Goal: Consume media (video, audio)

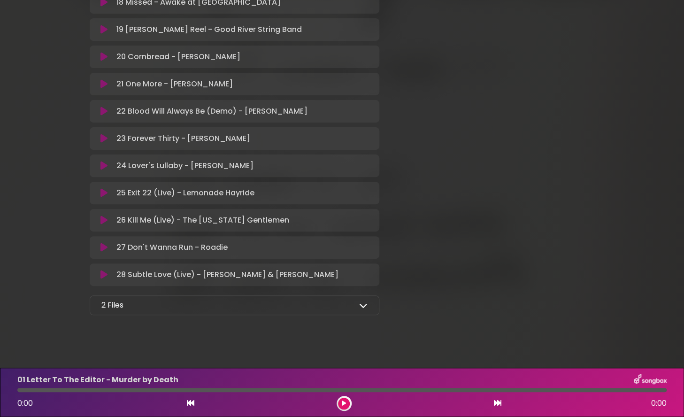
scroll to position [683, 0]
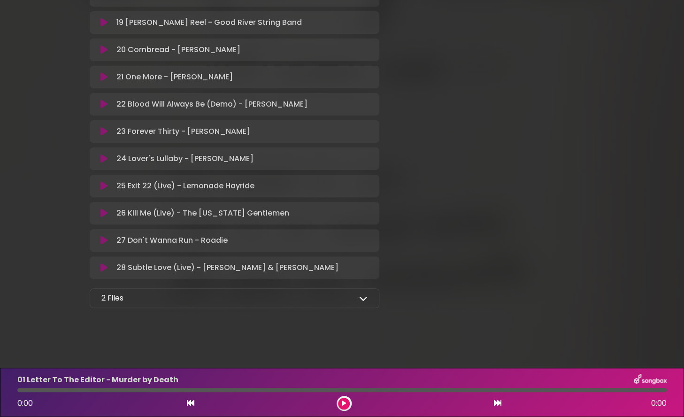
click at [348, 300] on div "2 Files" at bounding box center [234, 298] width 267 height 11
click at [368, 303] on div "2 Files Full Album - MP3 format - [US_STATE] Artists for Public Media.zip Full …" at bounding box center [235, 298] width 290 height 20
click at [365, 300] on icon at bounding box center [363, 298] width 8 height 8
click at [365, 321] on icon at bounding box center [362, 321] width 9 height 8
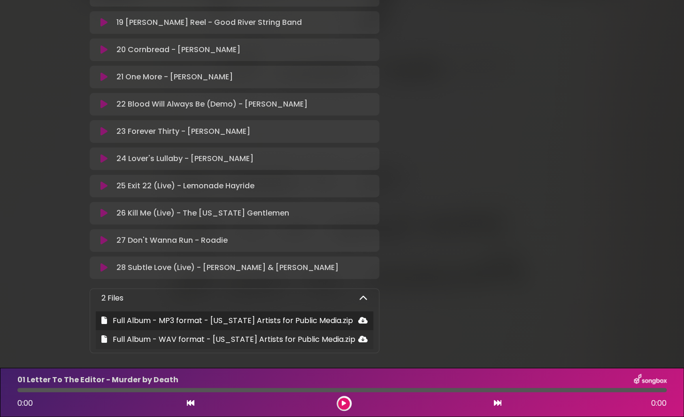
click at [364, 340] on icon at bounding box center [362, 339] width 9 height 8
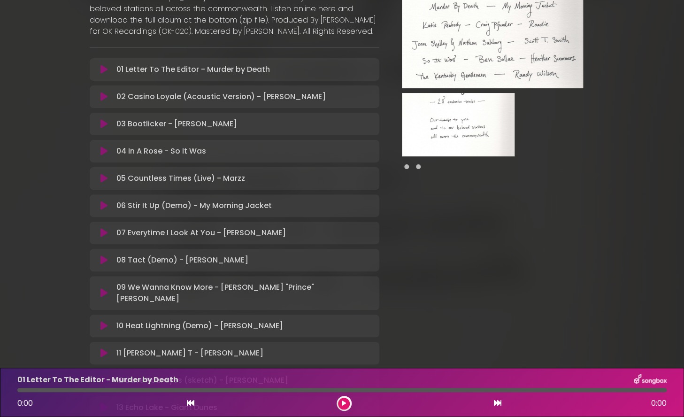
scroll to position [0, 0]
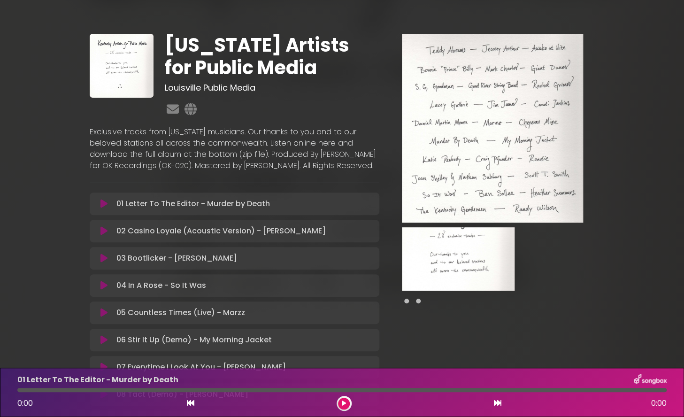
click at [535, 184] on img at bounding box center [492, 128] width 181 height 189
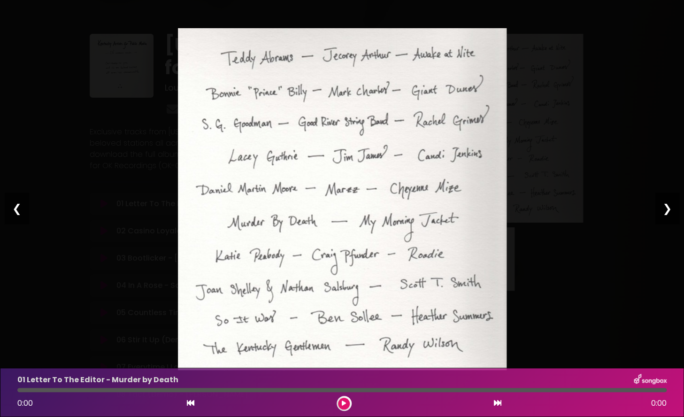
click at [666, 209] on div "❯" at bounding box center [667, 209] width 24 height 32
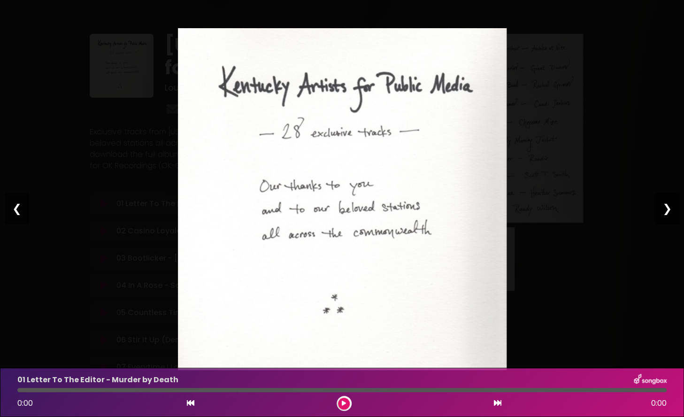
click at [666, 209] on div "❯" at bounding box center [667, 209] width 24 height 32
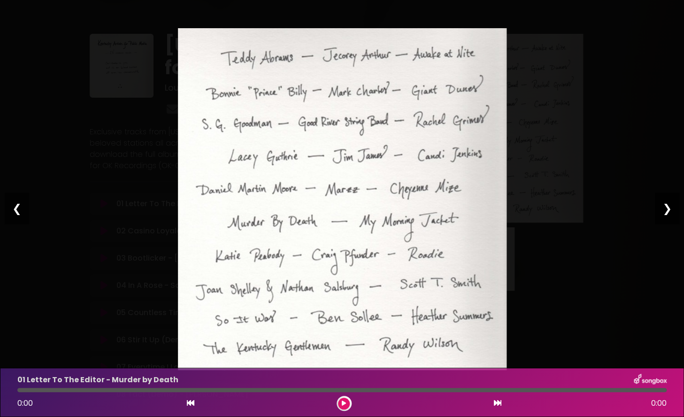
click at [666, 210] on div "❯" at bounding box center [667, 209] width 24 height 32
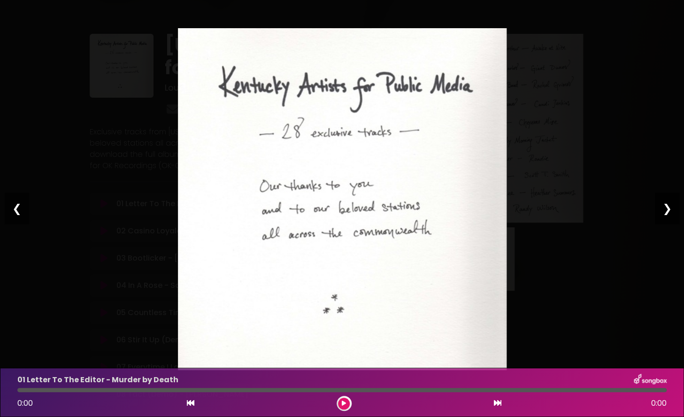
click at [666, 210] on div "❯" at bounding box center [667, 209] width 24 height 32
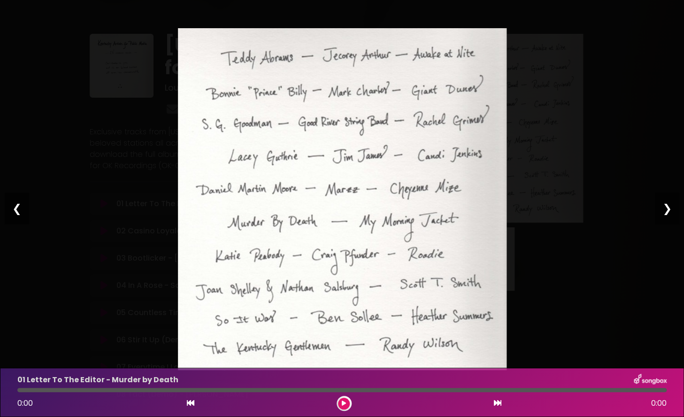
click at [513, 178] on div "Pause Play % buffered 00:00 00:00 00:00 Exit fullscreen Enter fullscreen Play ❮…" at bounding box center [342, 208] width 684 height 417
